Goal: Find specific page/section: Find specific page/section

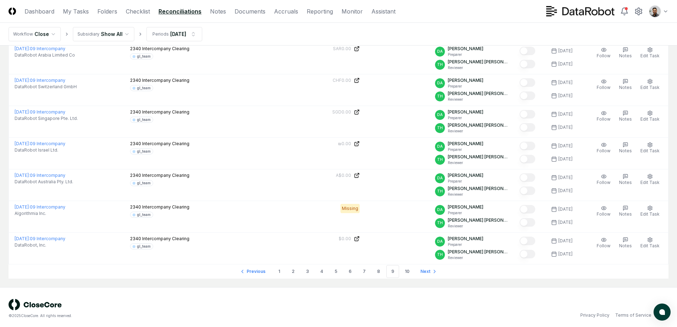
scroll to position [1445, 0]
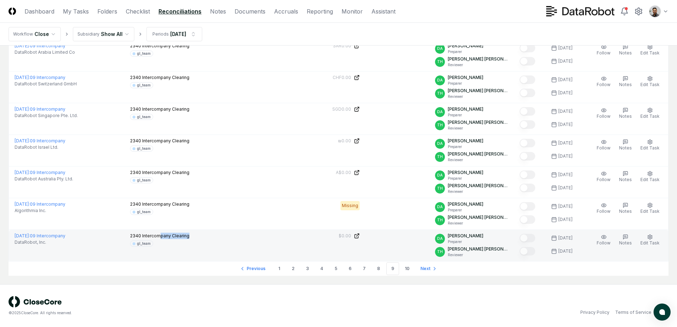
drag, startPoint x: 160, startPoint y: 234, endPoint x: 190, endPoint y: 237, distance: 30.0
click at [190, 237] on div "2340 Intercompany Clearing gl_team" at bounding box center [181, 240] width 102 height 14
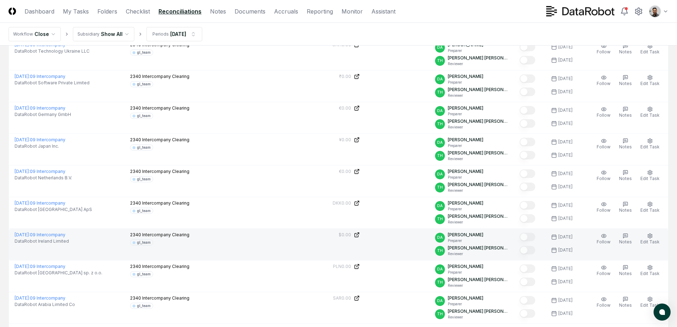
scroll to position [1408, 0]
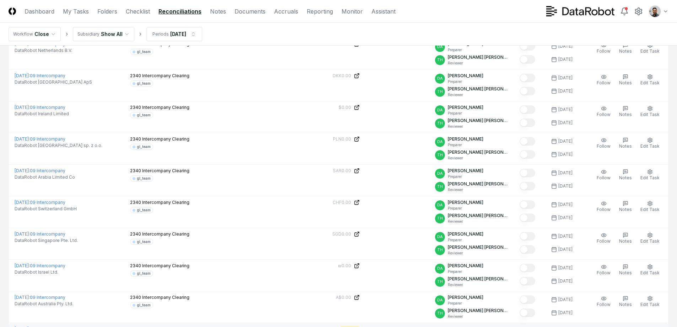
scroll to position [1445, 0]
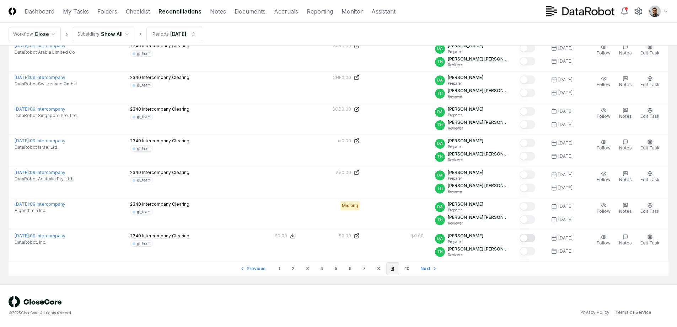
click at [403, 269] on link "10" at bounding box center [407, 268] width 13 height 13
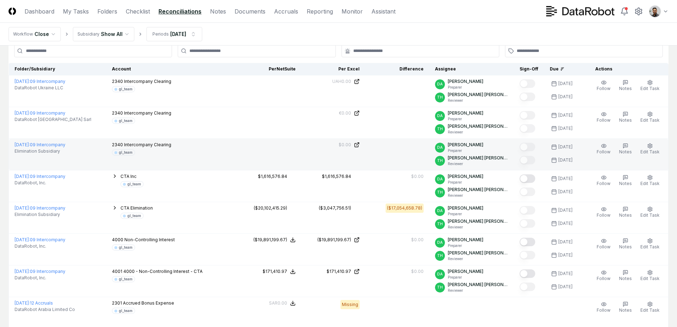
scroll to position [116, 0]
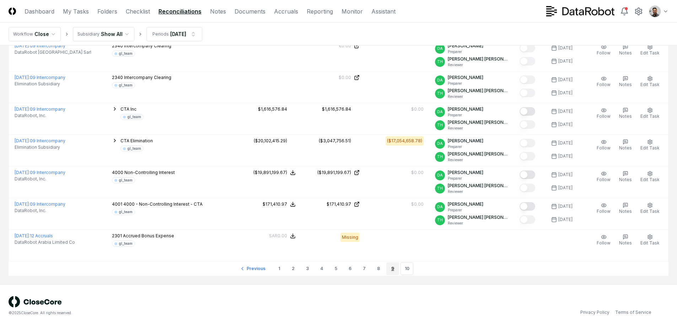
click at [392, 273] on link "9" at bounding box center [393, 268] width 13 height 13
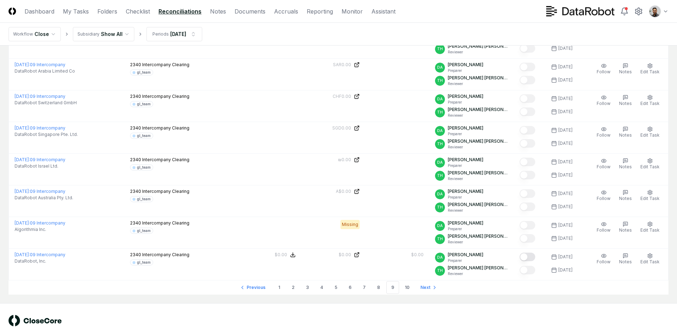
scroll to position [1445, 0]
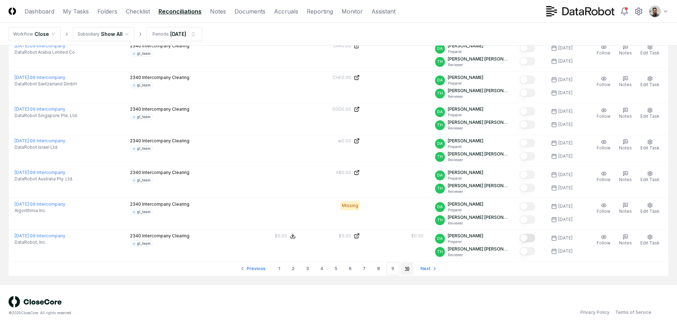
click at [411, 270] on link "10" at bounding box center [407, 268] width 13 height 13
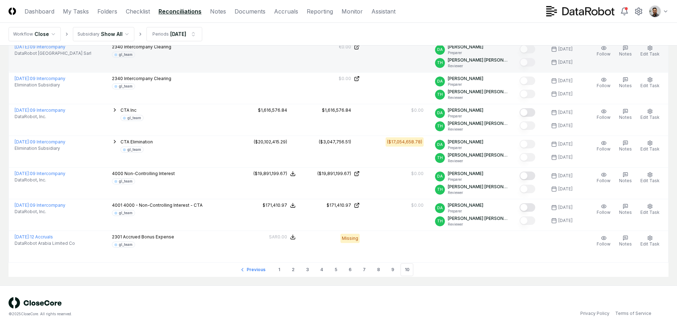
scroll to position [116, 0]
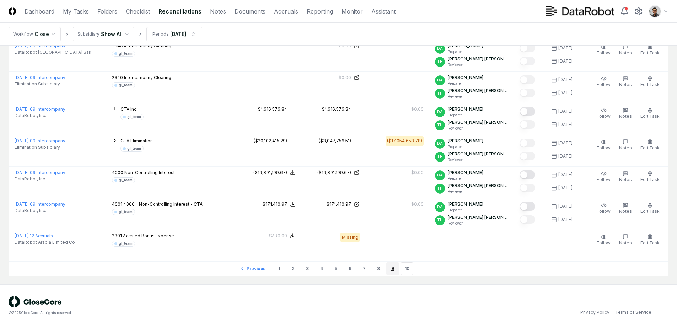
click at [389, 268] on link "9" at bounding box center [393, 268] width 13 height 13
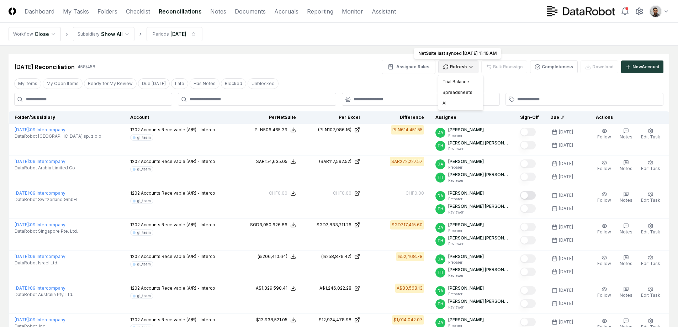
click at [468, 81] on div "Trial Balance" at bounding box center [461, 81] width 42 height 11
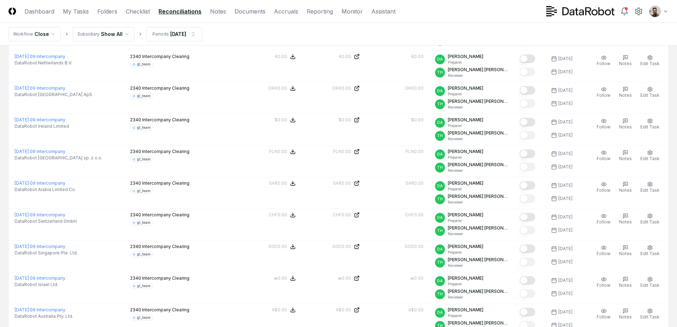
scroll to position [1445, 0]
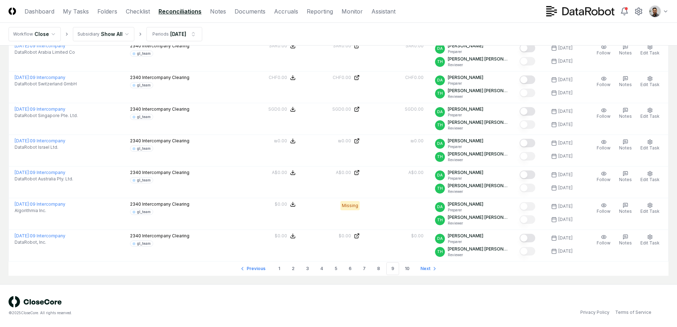
click at [405, 272] on link "10" at bounding box center [407, 268] width 13 height 13
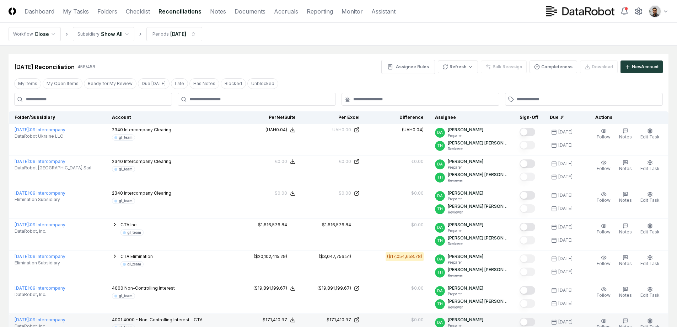
scroll to position [116, 0]
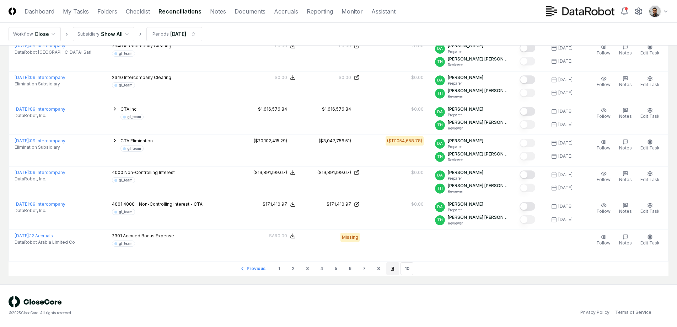
click at [389, 268] on link "9" at bounding box center [393, 268] width 13 height 13
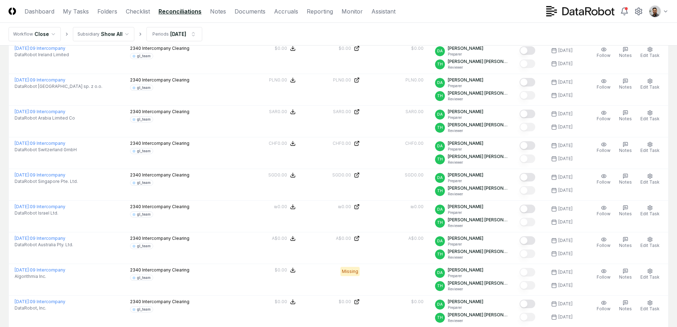
scroll to position [1440, 0]
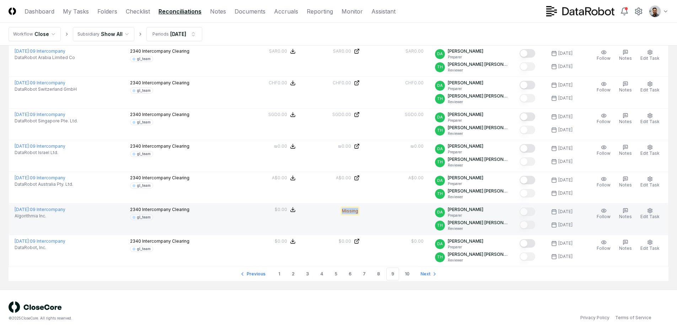
drag, startPoint x: 383, startPoint y: 212, endPoint x: 356, endPoint y: 213, distance: 26.3
click at [356, 213] on tr "[DATE] : 09 Intercompany Algorithmia Inc. 2340 Intercompany Clearing gl_team Ne…" at bounding box center [339, 219] width 660 height 32
click at [356, 213] on div "Missing" at bounding box center [333, 210] width 53 height 9
drag, startPoint x: 356, startPoint y: 211, endPoint x: 372, endPoint y: 213, distance: 16.2
click at [360, 213] on div "Missing" at bounding box center [333, 210] width 53 height 9
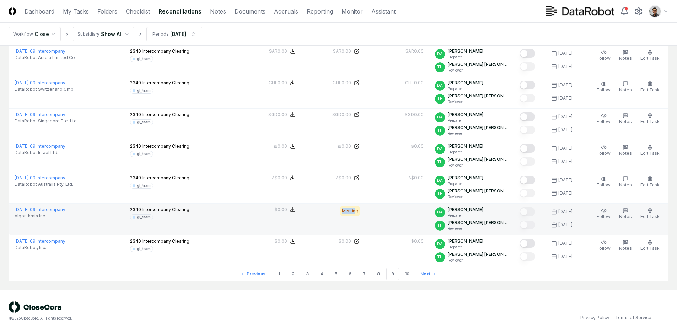
click at [360, 213] on div "Missing" at bounding box center [350, 210] width 19 height 9
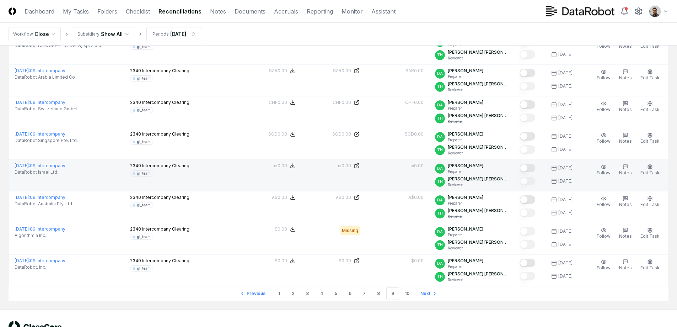
scroll to position [1445, 0]
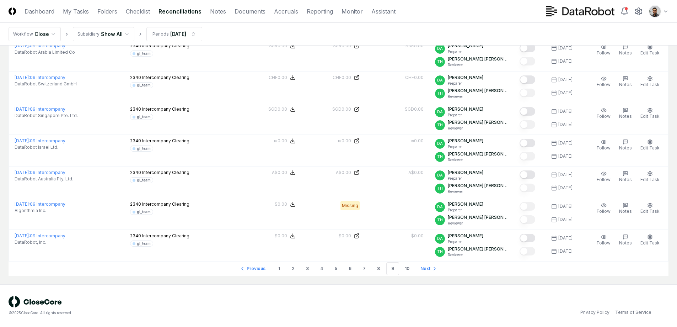
click at [405, 269] on link "10" at bounding box center [407, 268] width 13 height 13
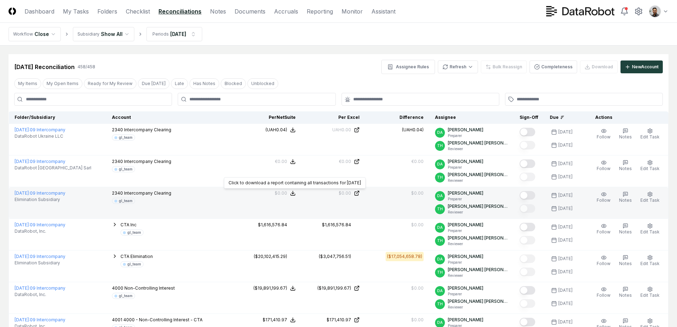
click at [287, 192] on div "$0.00" at bounding box center [281, 193] width 12 height 6
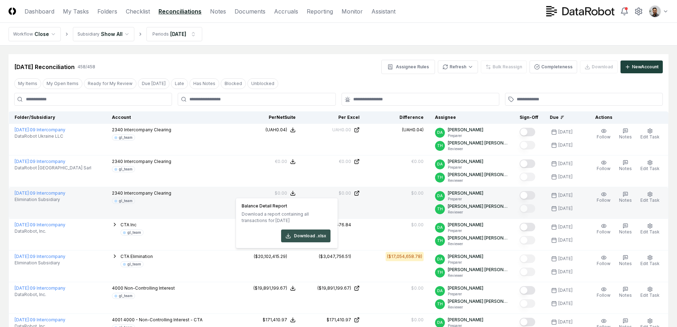
click at [301, 236] on button "Download .xlsx" at bounding box center [305, 235] width 49 height 13
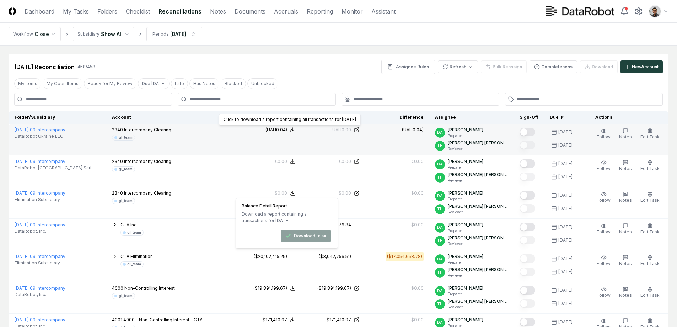
click at [287, 130] on div "(UAH0.04)" at bounding box center [277, 130] width 22 height 6
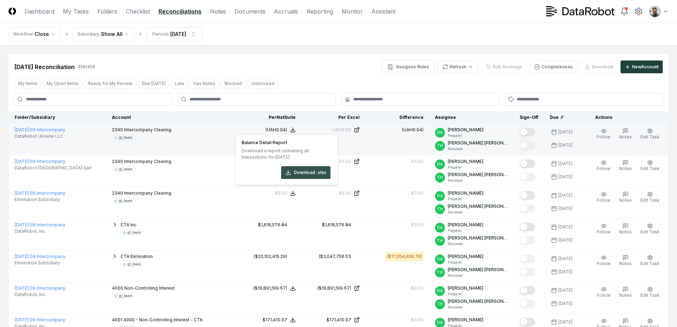
click at [312, 174] on button "Download .xlsx" at bounding box center [305, 172] width 49 height 13
click at [179, 140] on td "2340 Intercompany Clearing gl_team" at bounding box center [171, 140] width 131 height 32
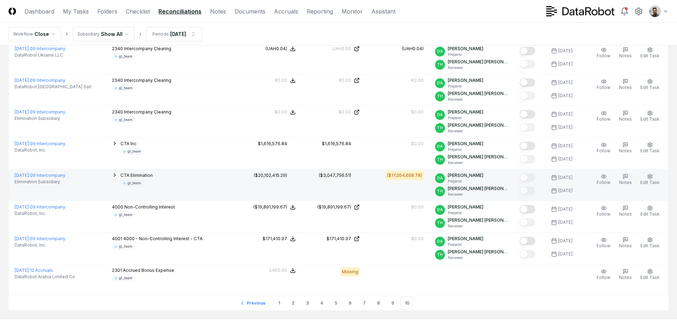
scroll to position [116, 0]
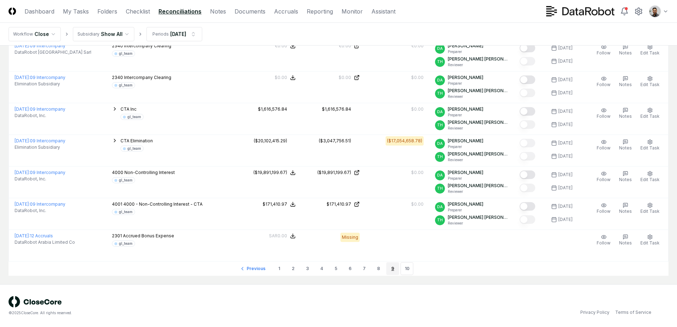
click at [394, 270] on link "9" at bounding box center [393, 268] width 13 height 13
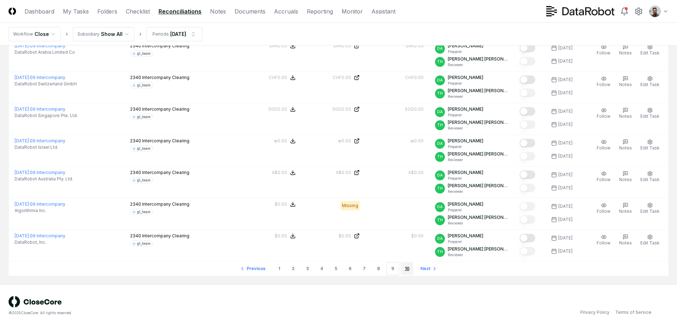
click at [406, 267] on link "10" at bounding box center [407, 268] width 13 height 13
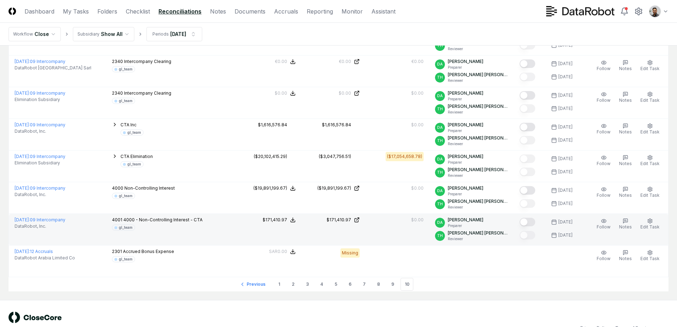
scroll to position [101, 0]
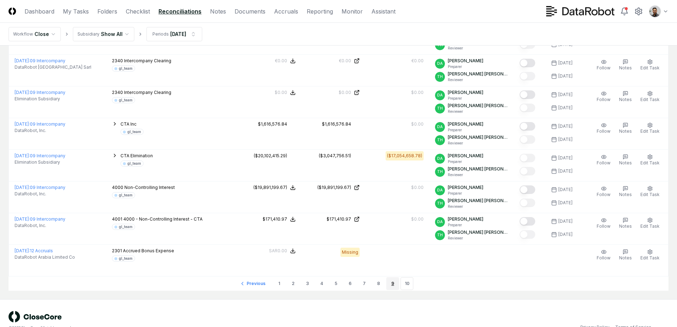
click at [394, 285] on link "9" at bounding box center [393, 283] width 13 height 13
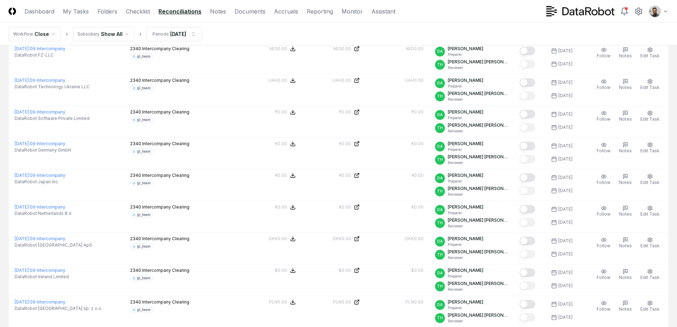
scroll to position [1445, 0]
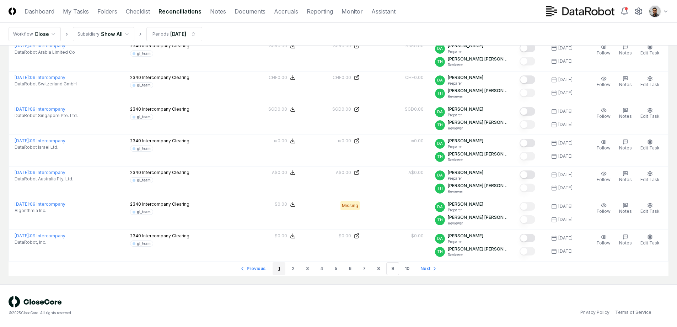
click at [276, 267] on link "1" at bounding box center [279, 268] width 13 height 13
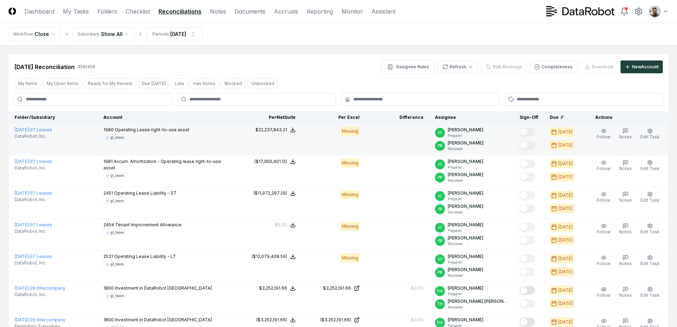
click at [360, 134] on div "Missing" at bounding box center [350, 131] width 19 height 9
click at [360, 133] on div "Missing" at bounding box center [350, 131] width 19 height 9
